Goal: Information Seeking & Learning: Find specific fact

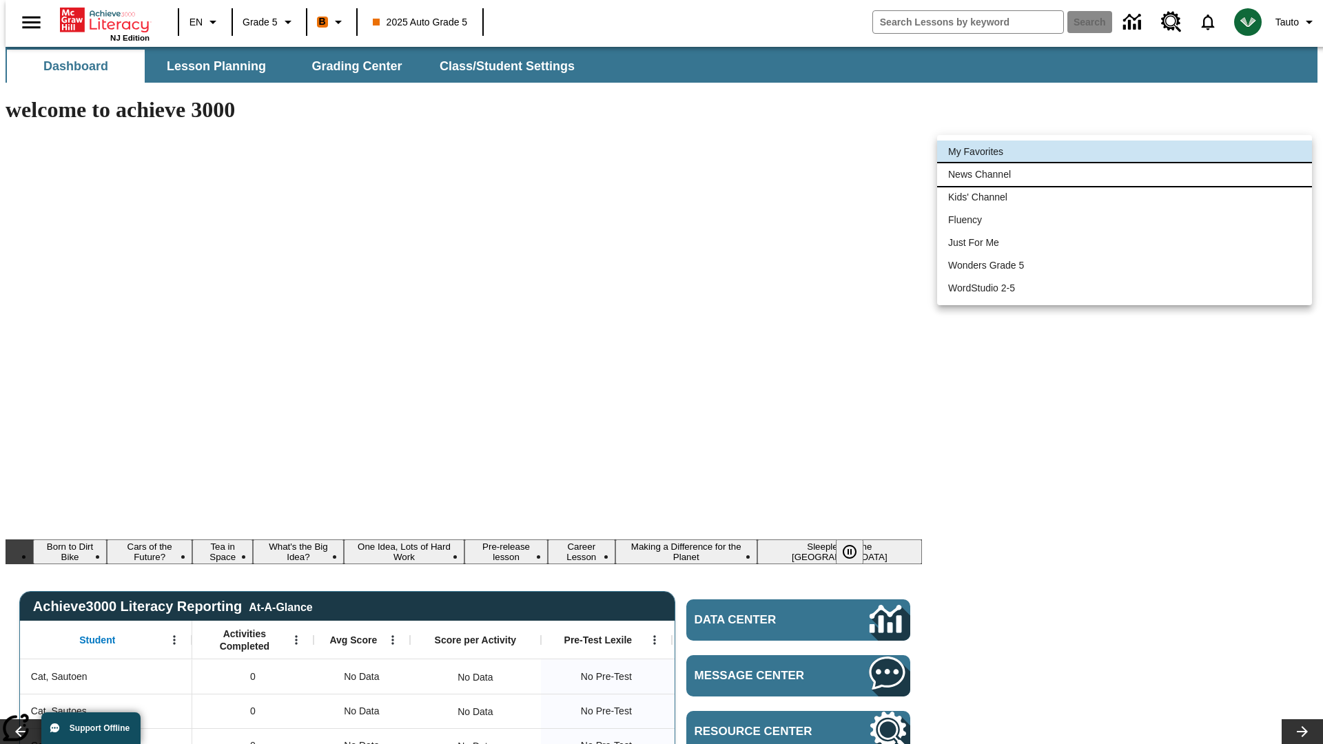
click at [1125, 174] on li "News Channel" at bounding box center [1124, 174] width 375 height 23
type input "120"
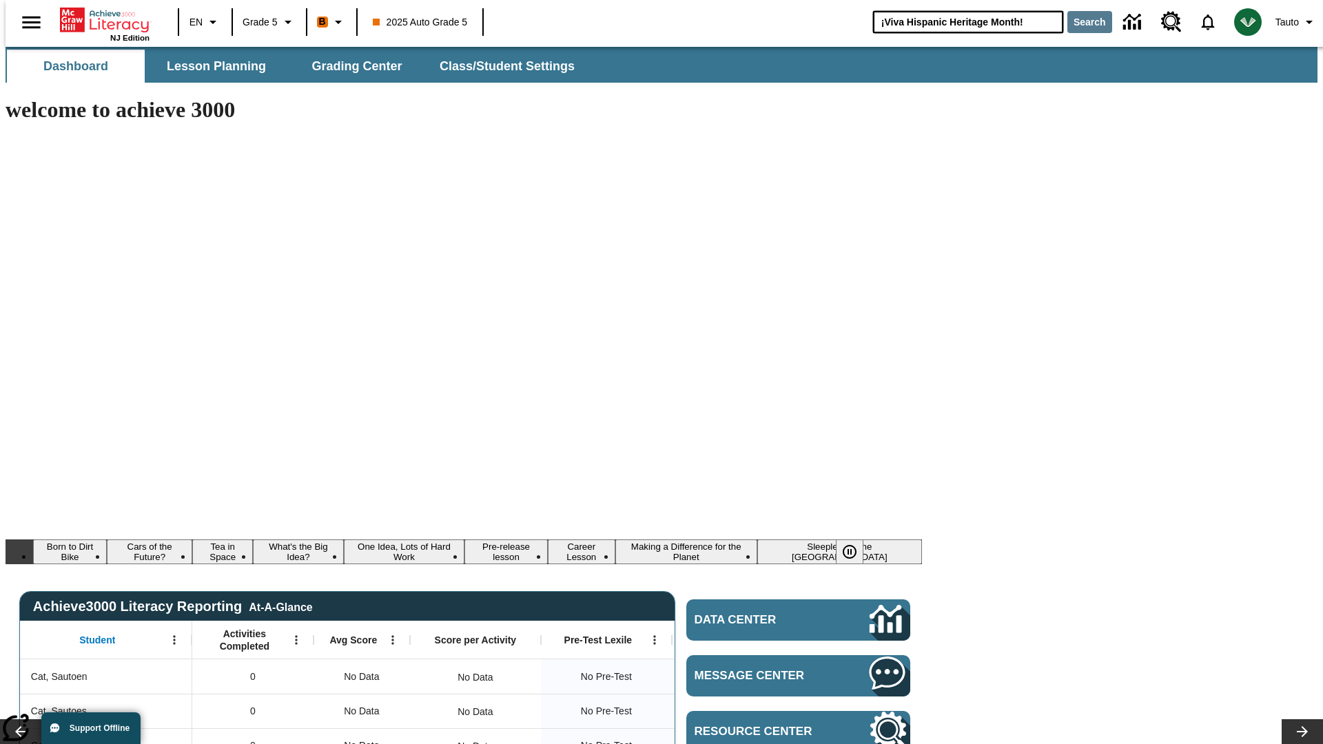
type input "¡Viva Hispanic Heritage Month!"
click at [1081, 22] on button "Search" at bounding box center [1089, 22] width 45 height 22
